Goal: Task Accomplishment & Management: Manage account settings

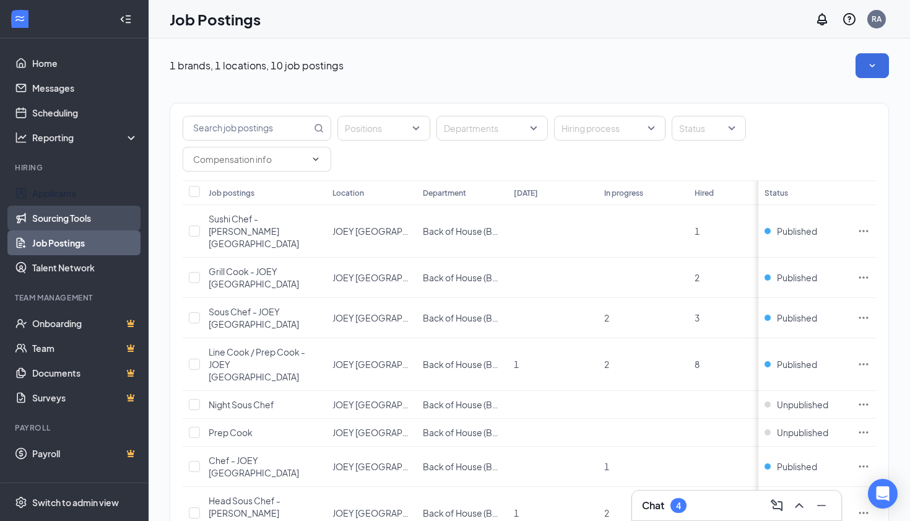
click at [40, 214] on link "Sourcing Tools" at bounding box center [85, 218] width 106 height 25
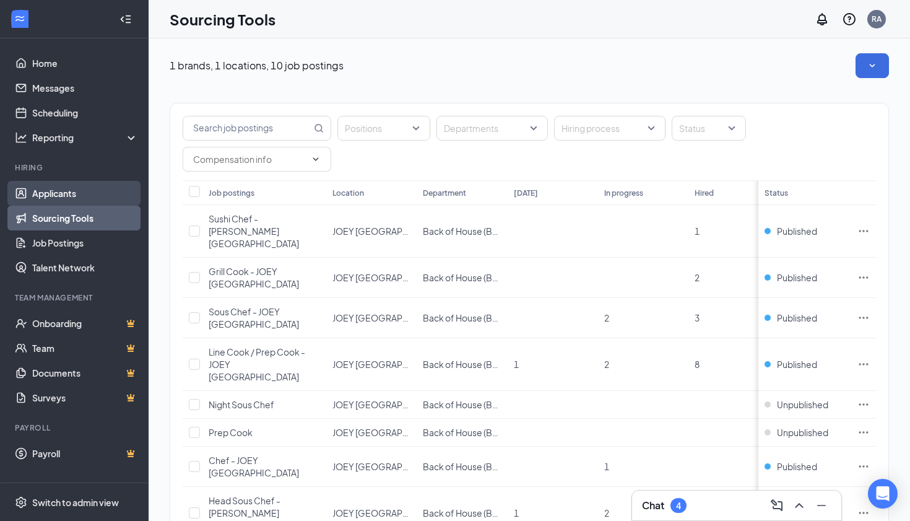
click at [44, 193] on link "Applicants" at bounding box center [85, 193] width 106 height 25
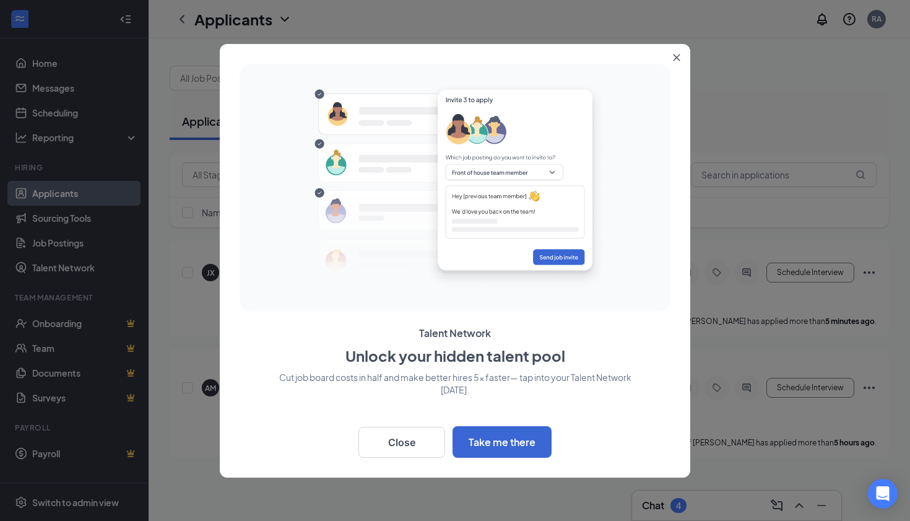
click at [674, 54] on icon "Close" at bounding box center [676, 57] width 7 height 7
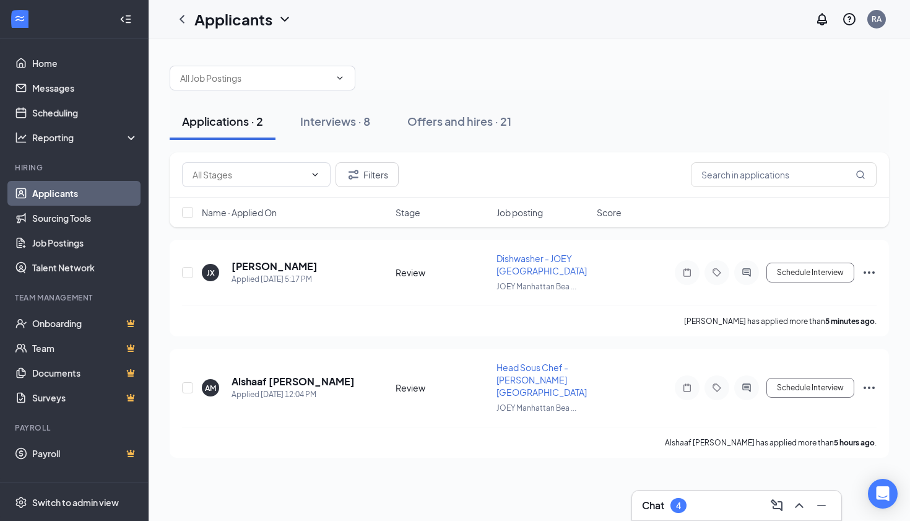
click at [645, 61] on div at bounding box center [530, 71] width 720 height 37
click at [251, 260] on h5 "[PERSON_NAME]" at bounding box center [275, 267] width 86 height 14
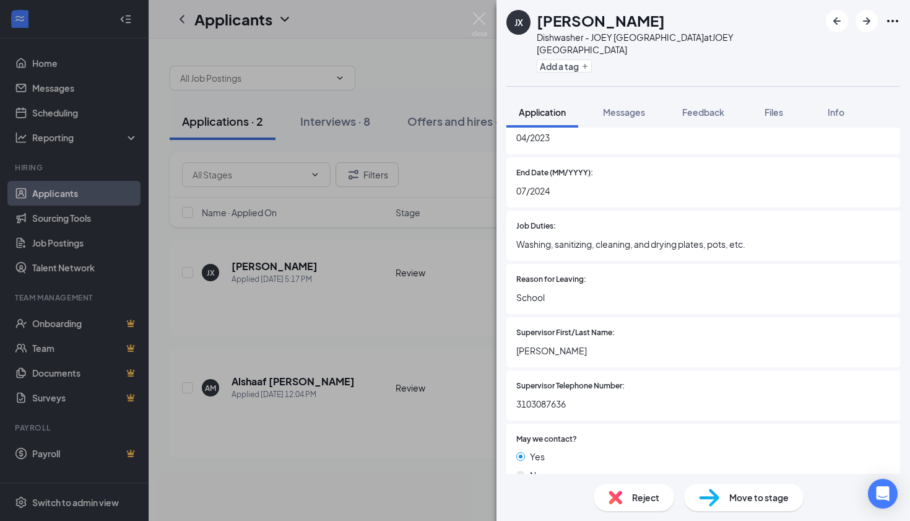
scroll to position [1390, 0]
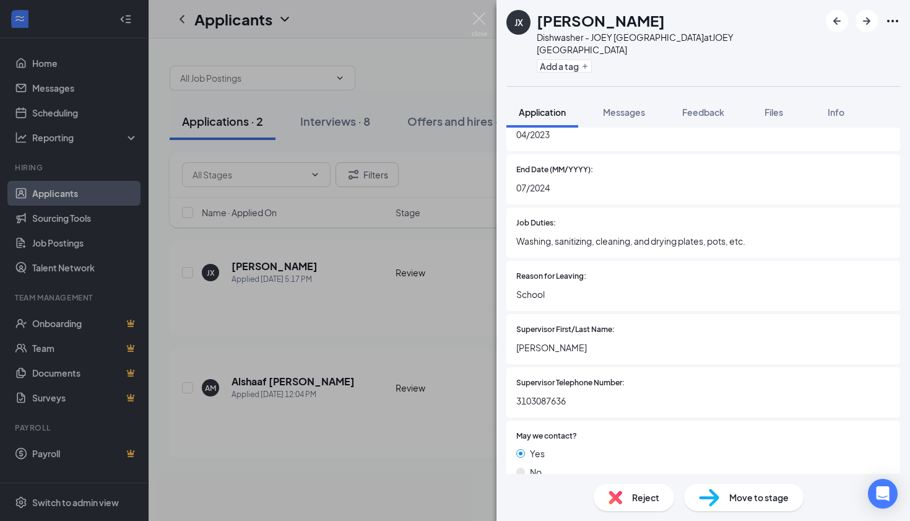
click at [707, 497] on img at bounding box center [709, 498] width 20 height 18
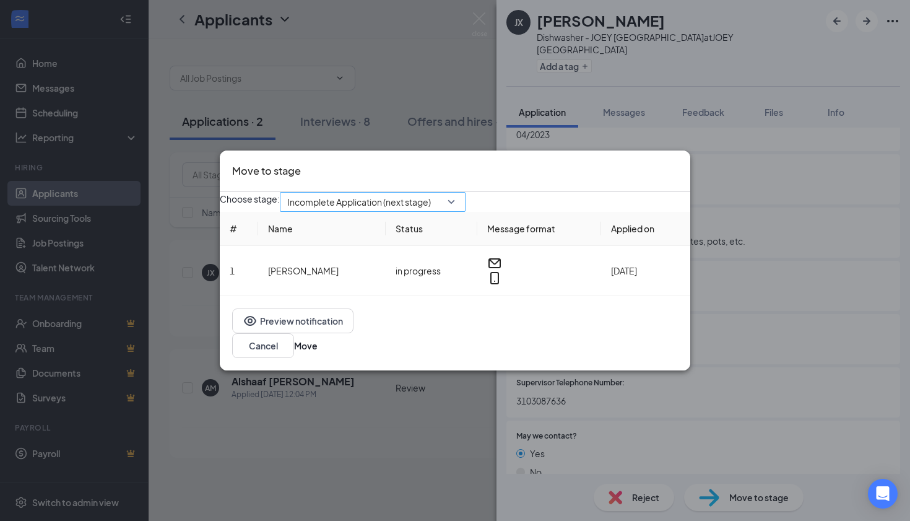
click at [458, 211] on span "Incomplete Application (next stage)" at bounding box center [372, 202] width 171 height 19
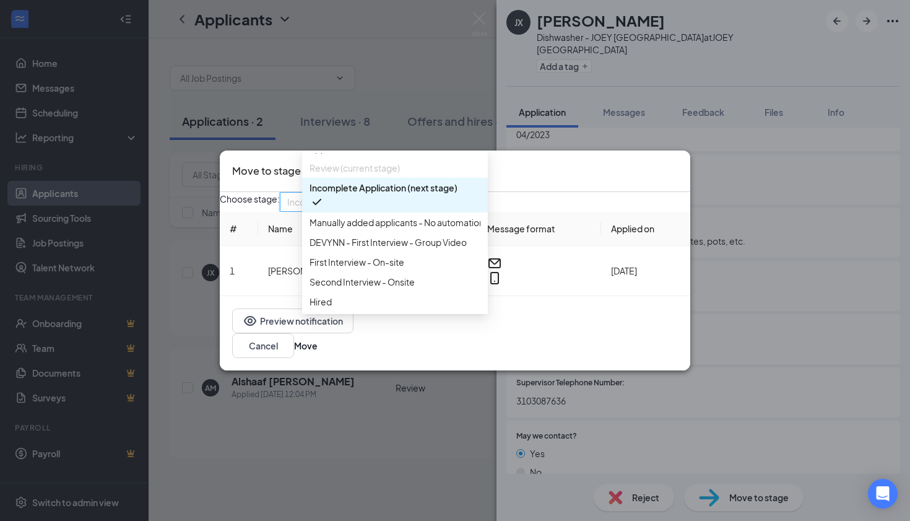
scroll to position [71, 0]
click at [341, 255] on span "First Interview - On-site" at bounding box center [357, 262] width 95 height 14
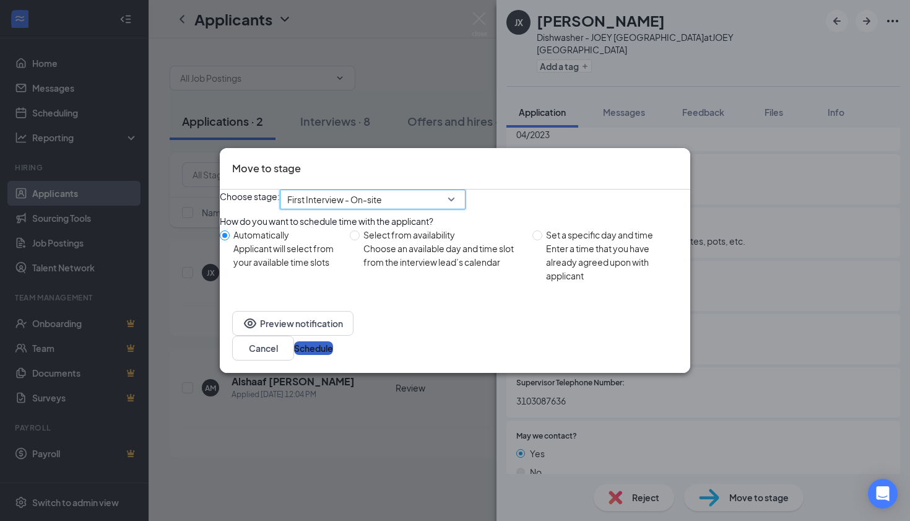
click at [333, 346] on button "Schedule" at bounding box center [313, 348] width 39 height 14
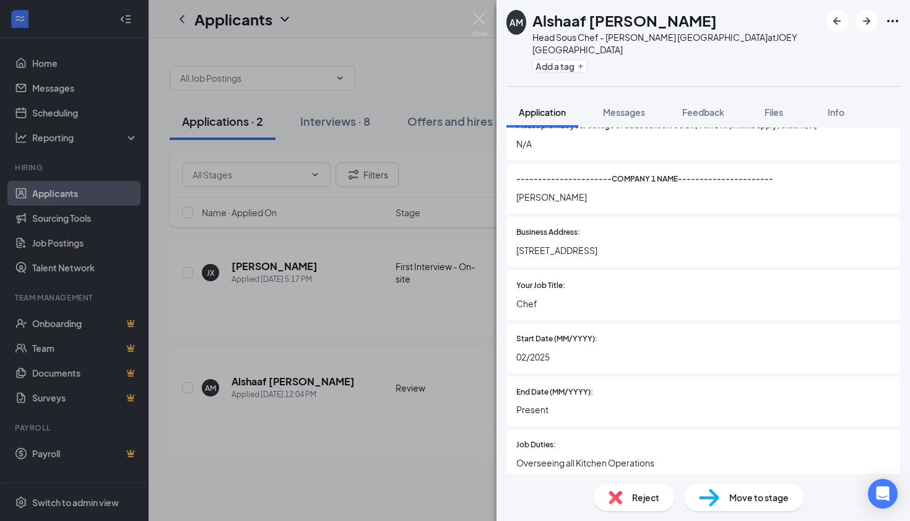
scroll to position [1319, 0]
click at [704, 499] on img at bounding box center [709, 498] width 20 height 18
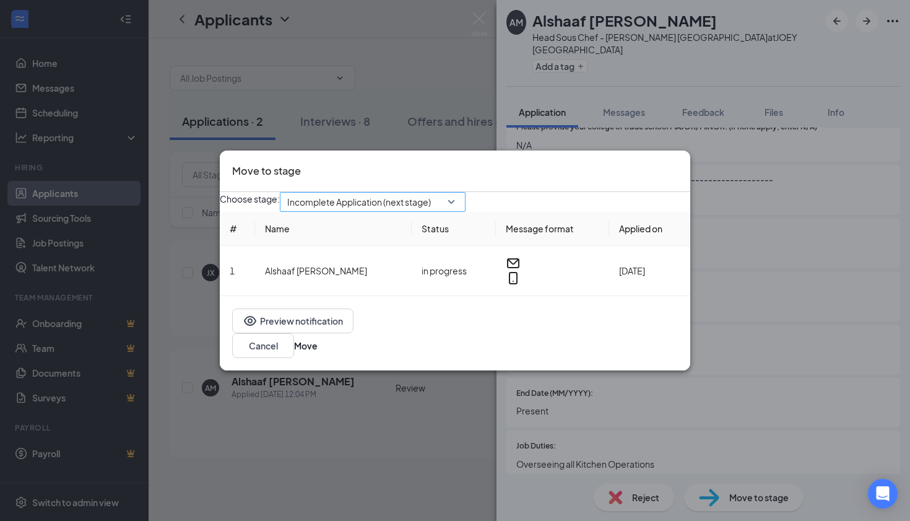
click at [466, 209] on div "Incomplete Application (next stage)" at bounding box center [373, 202] width 186 height 20
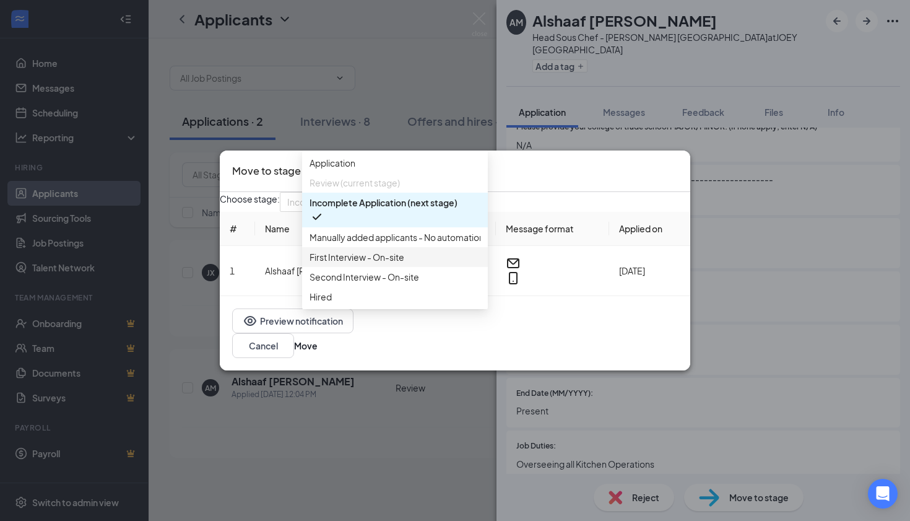
scroll to position [20, 0]
click at [350, 264] on span "First Interview - On-site" at bounding box center [357, 257] width 95 height 14
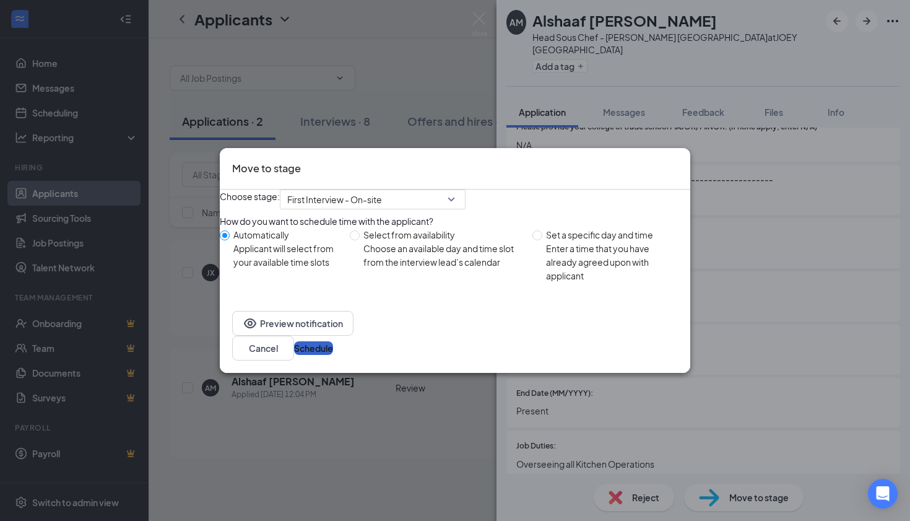
click at [333, 349] on button "Schedule" at bounding box center [313, 348] width 39 height 14
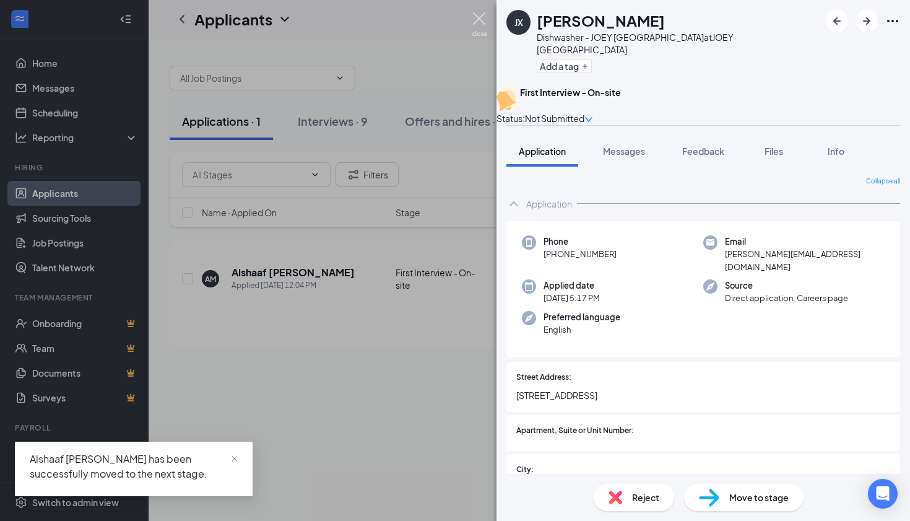
click at [483, 23] on img at bounding box center [479, 24] width 15 height 24
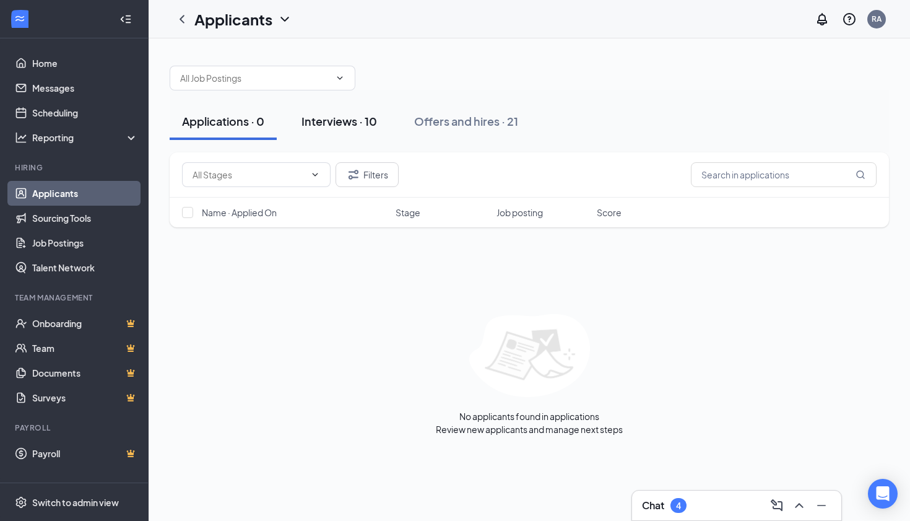
click at [323, 120] on div "Interviews · 10" at bounding box center [340, 120] width 76 height 15
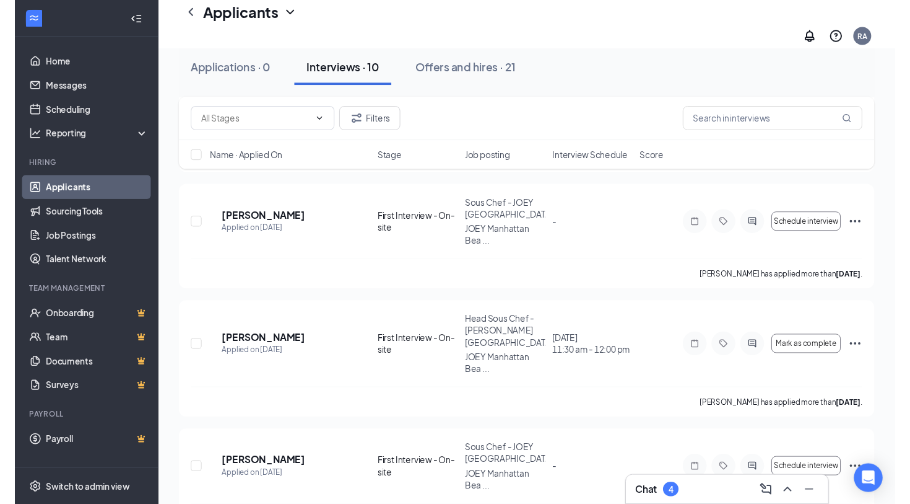
scroll to position [830, 0]
